Goal: Task Accomplishment & Management: Complete application form

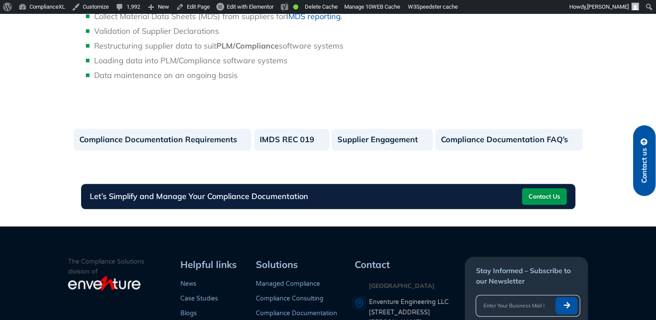
scroll to position [808, 0]
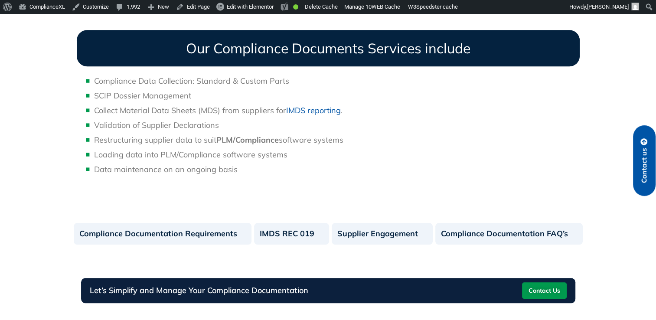
click at [551, 294] on span "Contact Us" at bounding box center [544, 290] width 32 height 14
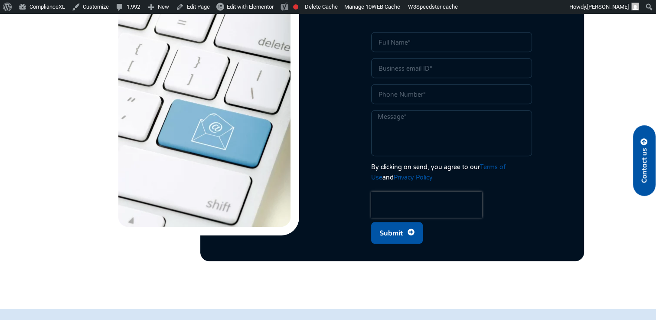
scroll to position [390, 0]
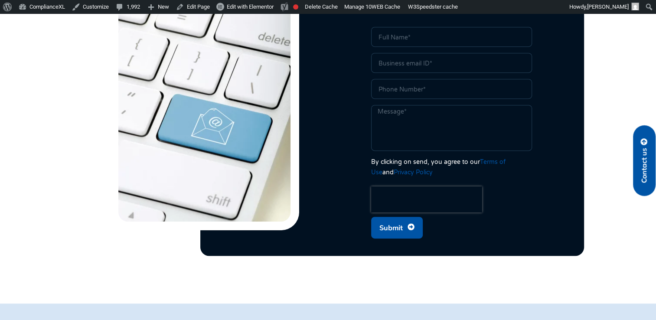
click at [390, 219] on span "Submit" at bounding box center [390, 227] width 23 height 16
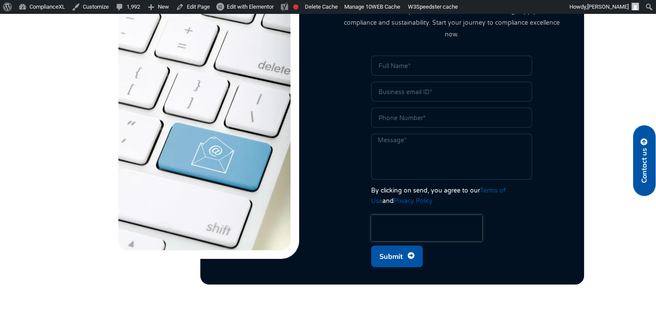
scroll to position [347, 0]
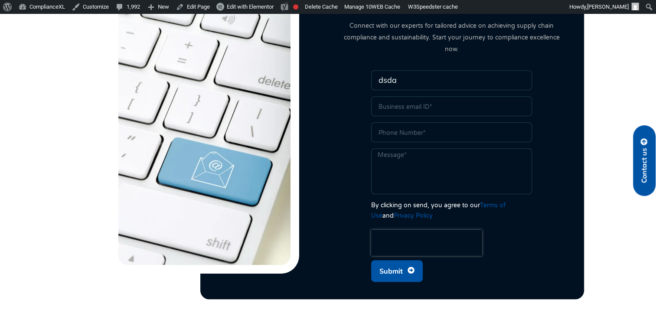
type input "dsda"
click at [385, 97] on input "Email" at bounding box center [451, 106] width 161 height 20
type input "sdsad@gmail.com"
click at [432, 122] on input "Phone" at bounding box center [451, 132] width 161 height 20
type input "08888888888"
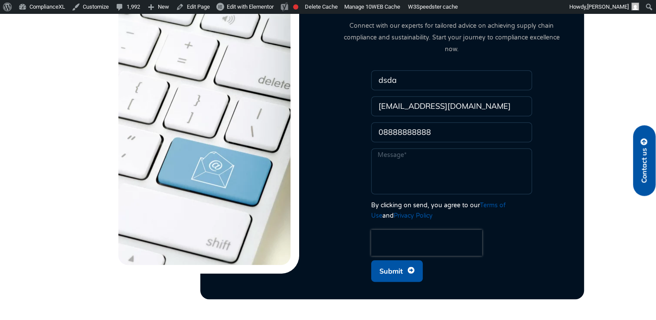
click at [391, 263] on span "Submit" at bounding box center [390, 271] width 23 height 16
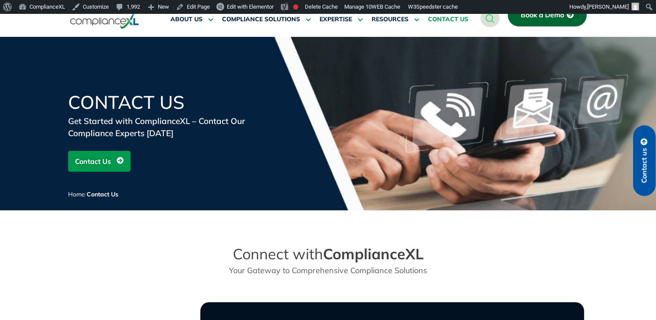
scroll to position [0, 0]
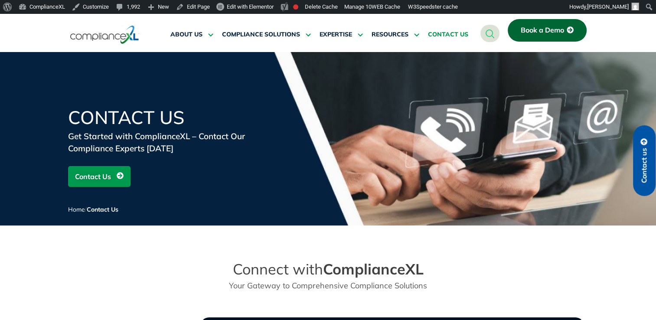
click at [127, 42] on img at bounding box center [104, 35] width 69 height 20
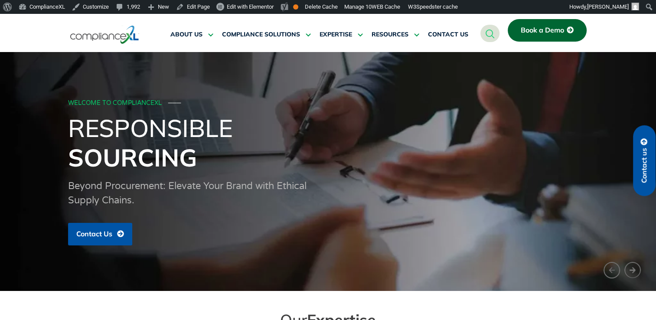
click at [485, 37] on icon "navsearch-button" at bounding box center [489, 33] width 9 height 9
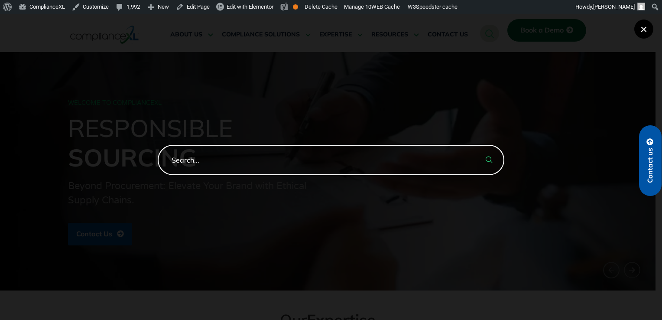
click at [638, 27] on button "×" at bounding box center [643, 28] width 19 height 19
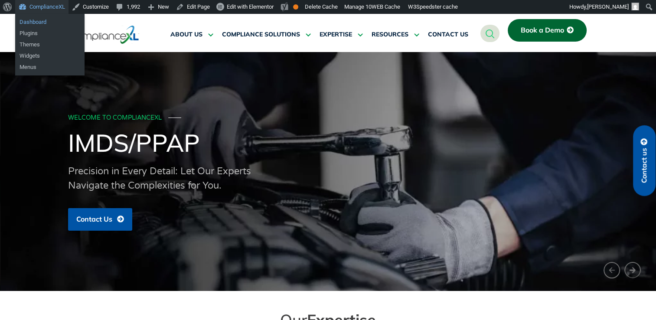
click at [36, 23] on link "Dashboard" at bounding box center [49, 21] width 69 height 11
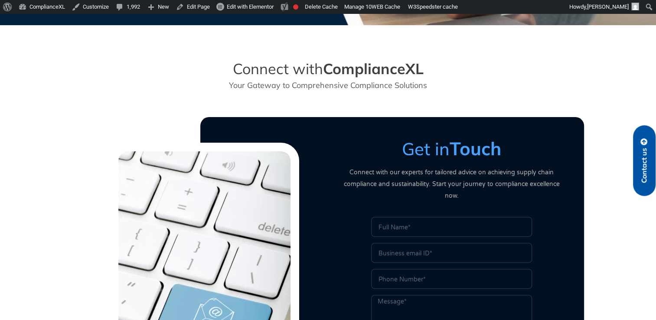
scroll to position [43, 0]
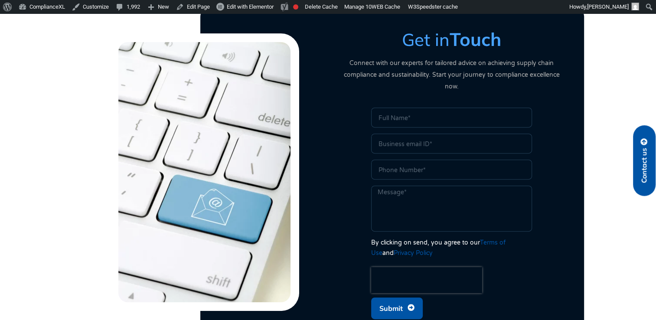
scroll to position [347, 0]
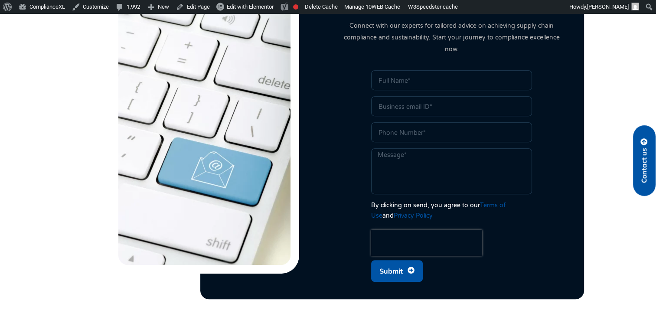
click at [392, 268] on button "Submit" at bounding box center [397, 271] width 52 height 22
type input "dasd"
click at [388, 101] on input "Email" at bounding box center [451, 106] width 161 height 20
type input "[EMAIL_ADDRESS][DOMAIN_NAME]"
click at [395, 263] on span "Submit" at bounding box center [390, 271] width 23 height 16
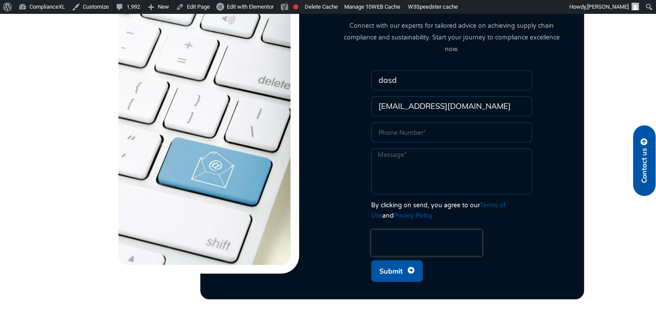
click at [395, 263] on span "Submit" at bounding box center [390, 271] width 23 height 16
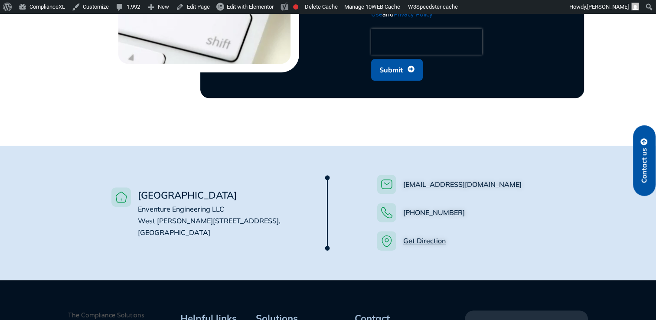
scroll to position [607, 0]
